Goal: Task Accomplishment & Management: Manage account settings

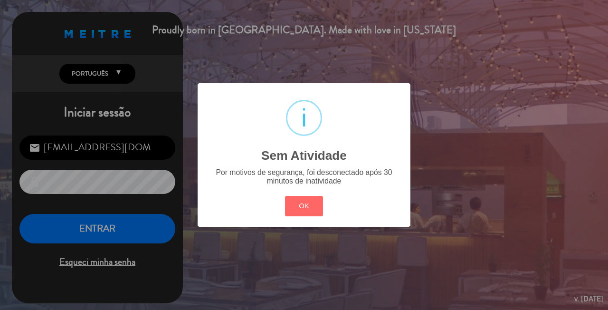
drag, startPoint x: 0, startPoint y: 0, endPoint x: 296, endPoint y: 175, distance: 344.4
click at [323, 171] on div "Por motivos de segurança, foi desconectado após 30 minutos de inatividade" at bounding box center [304, 176] width 196 height 17
drag, startPoint x: 315, startPoint y: 204, endPoint x: 275, endPoint y: 211, distance: 41.1
click at [308, 205] on button "OK" at bounding box center [304, 206] width 38 height 20
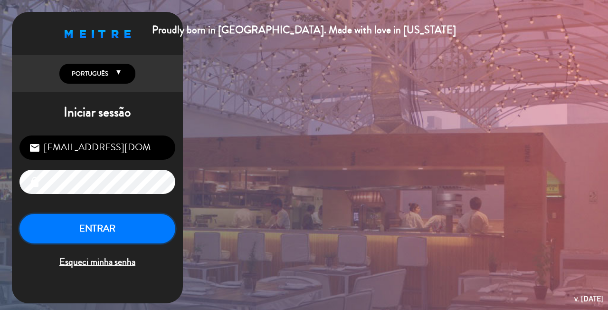
drag, startPoint x: 86, startPoint y: 228, endPoint x: 89, endPoint y: 222, distance: 7.7
click at [86, 226] on button "ENTRAR" at bounding box center [97, 229] width 156 height 30
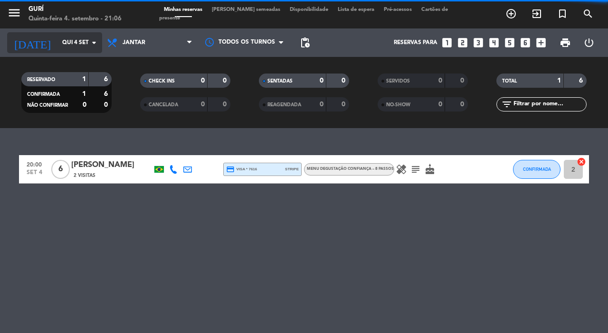
click at [68, 43] on input "Qui 4 set" at bounding box center [95, 43] width 76 height 16
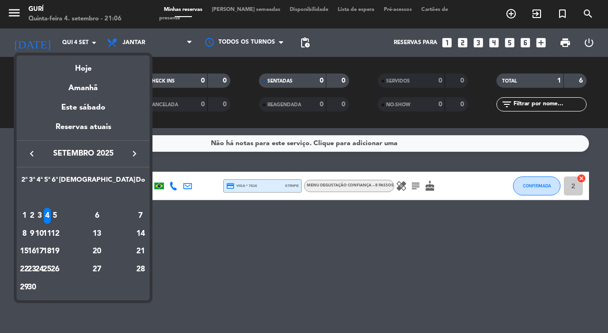
drag, startPoint x: 105, startPoint y: 213, endPoint x: 105, endPoint y: 182, distance: 30.9
click at [58, 213] on div "5" at bounding box center [54, 216] width 7 height 16
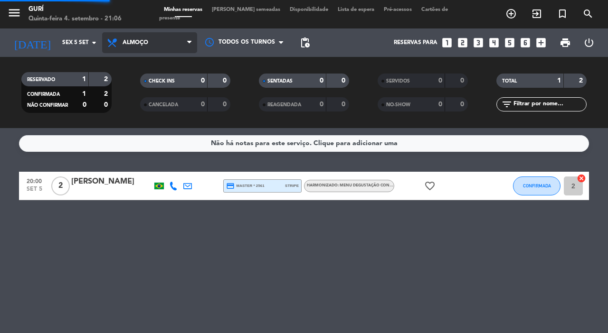
click at [140, 82] on div "menu Gurí Quinta-feira 4. setembro - 21:06 Minhas reservas Mesas semeadas Dispo…" at bounding box center [304, 64] width 608 height 128
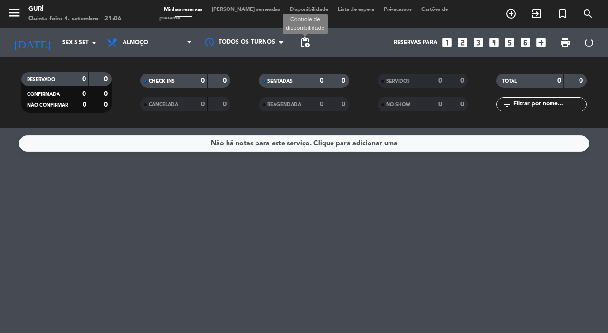
click at [303, 42] on span "pending_actions" at bounding box center [304, 42] width 11 height 11
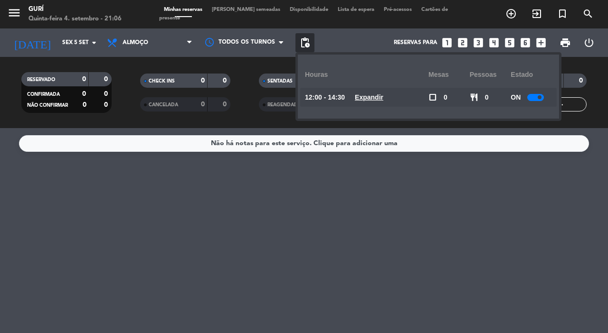
click at [533, 96] on div at bounding box center [535, 97] width 17 height 7
drag, startPoint x: 233, startPoint y: 228, endPoint x: 232, endPoint y: 223, distance: 5.8
click at [234, 232] on div "Não há notas para este serviço. Clique para adicionar uma" at bounding box center [304, 230] width 608 height 205
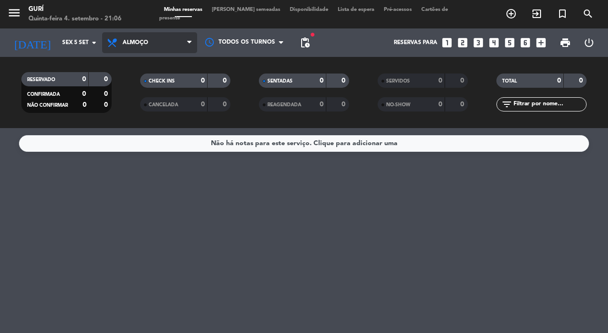
click at [123, 38] on span "Almoço" at bounding box center [149, 42] width 95 height 21
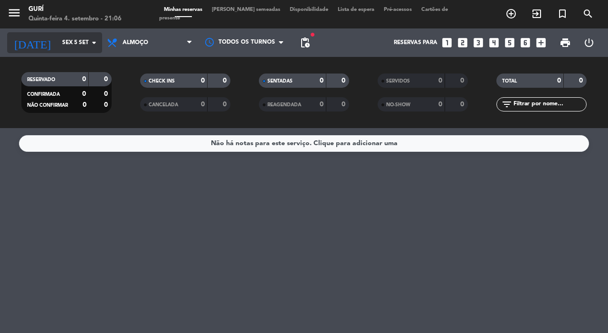
click at [73, 39] on input "Sex 5 set" at bounding box center [95, 43] width 76 height 16
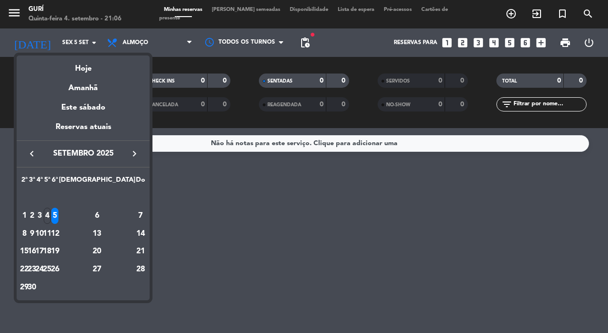
drag, startPoint x: 82, startPoint y: 212, endPoint x: 83, endPoint y: 185, distance: 26.6
click at [51, 209] on div "4" at bounding box center [47, 216] width 7 height 16
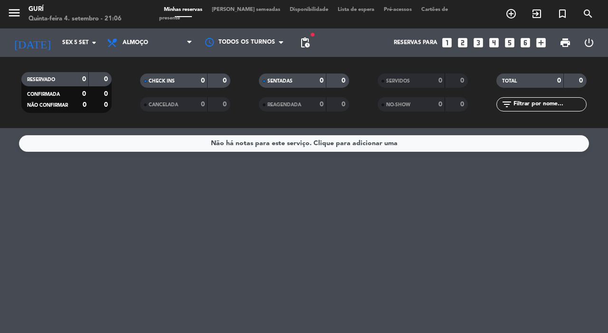
type input "Qui 4 set"
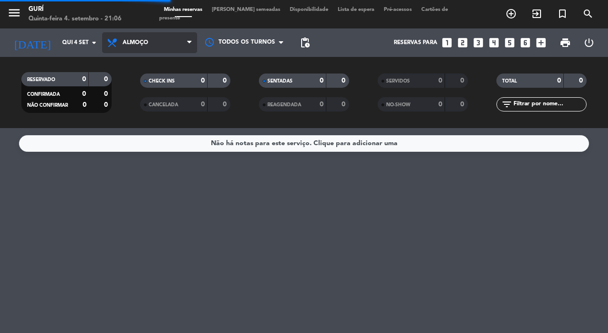
click at [147, 44] on span "Almoço" at bounding box center [136, 42] width 26 height 7
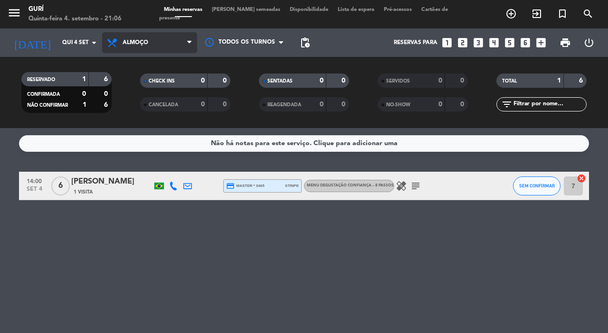
click at [151, 44] on span "Almoço" at bounding box center [149, 42] width 95 height 21
click at [148, 106] on div "menu Gurí Quinta-feira 4. setembro - 21:06 Minhas reservas Mesas semeadas Dispo…" at bounding box center [304, 64] width 608 height 128
